Goal: Navigation & Orientation: Find specific page/section

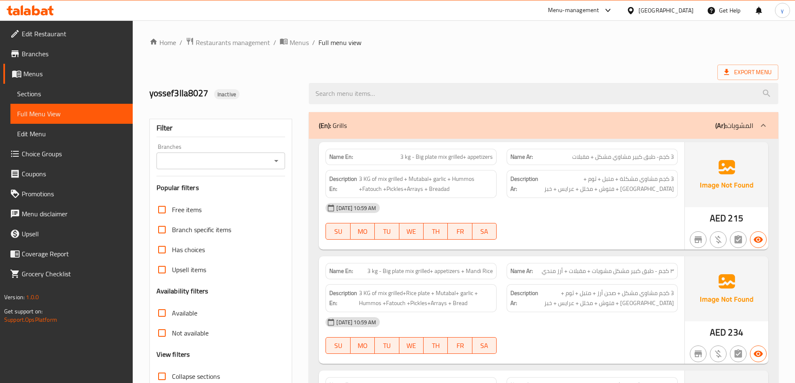
click at [49, 76] on span "Menus" at bounding box center [74, 74] width 103 height 10
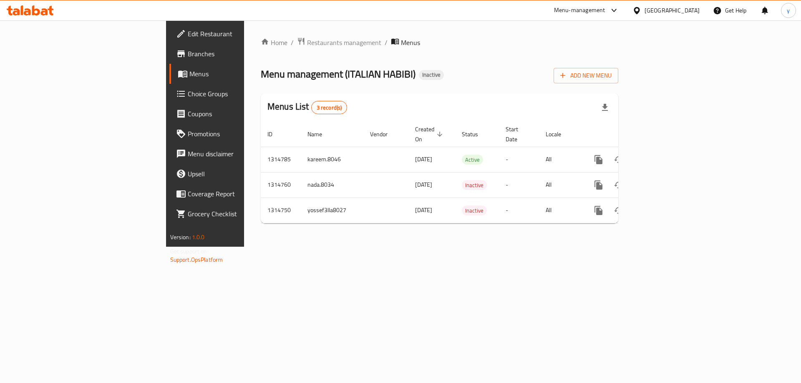
click at [166, 52] on div "Edit Restaurant Branches Menus Choice Groups Coupons Promotions Menu disclaimer…" at bounding box center [400, 133] width 469 height 227
click at [188, 52] on span "Branches" at bounding box center [241, 54] width 106 height 10
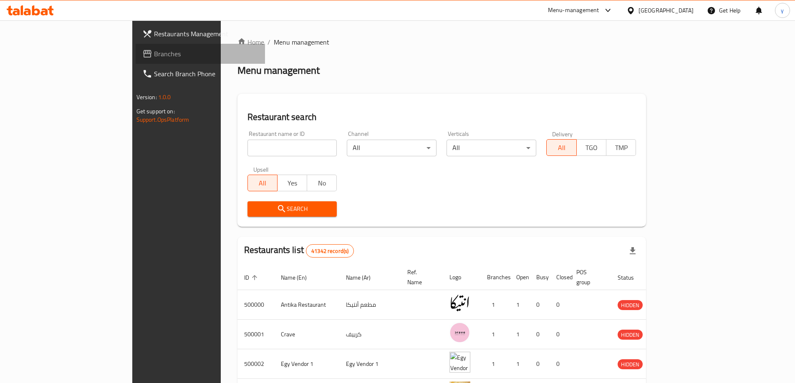
click at [154, 49] on span "Branches" at bounding box center [206, 54] width 104 height 10
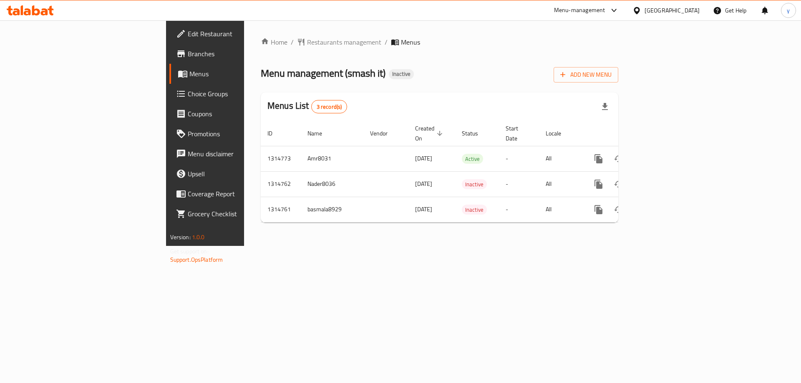
click at [188, 50] on span "Branches" at bounding box center [241, 54] width 106 height 10
